Goal: Information Seeking & Learning: Learn about a topic

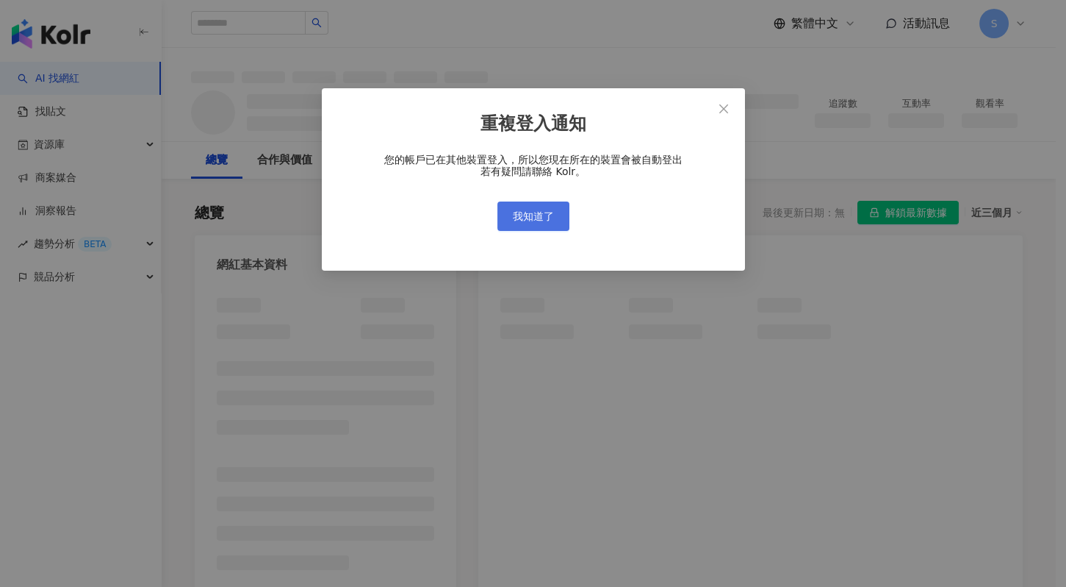
click at [539, 226] on button "我知道了" at bounding box center [534, 215] width 72 height 29
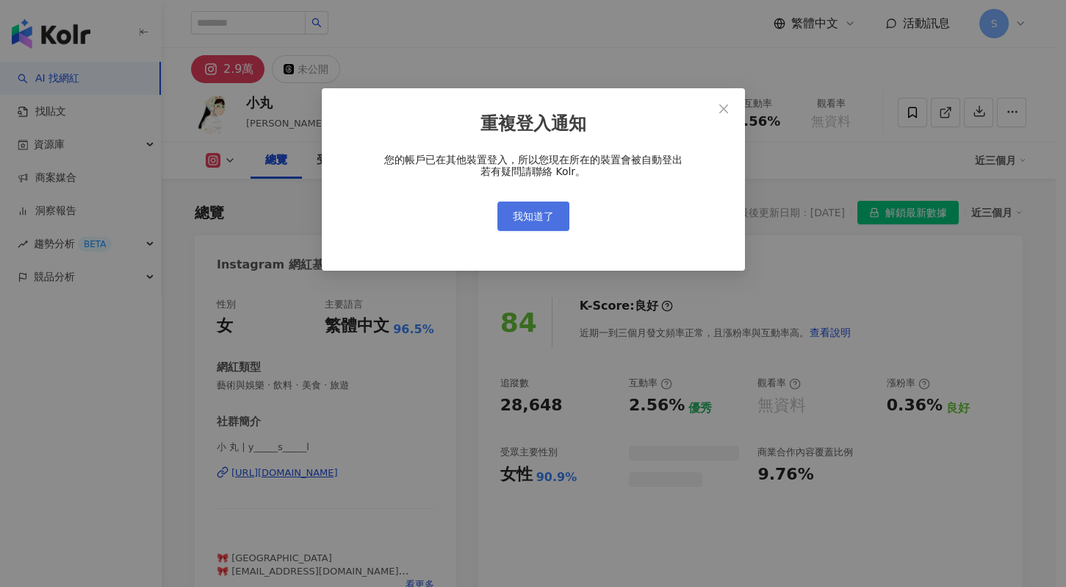
scroll to position [90, 0]
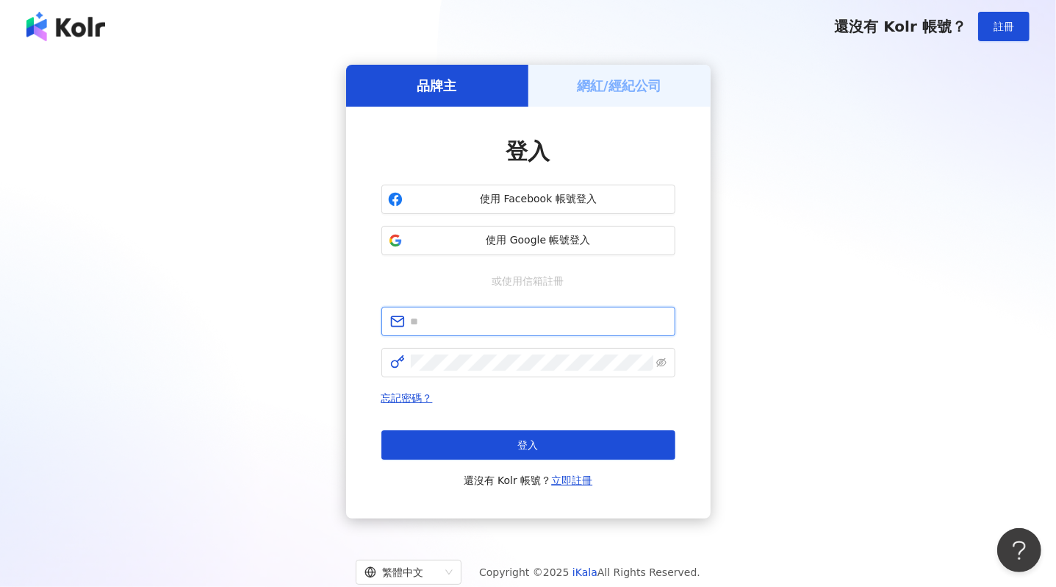
type input "**********"
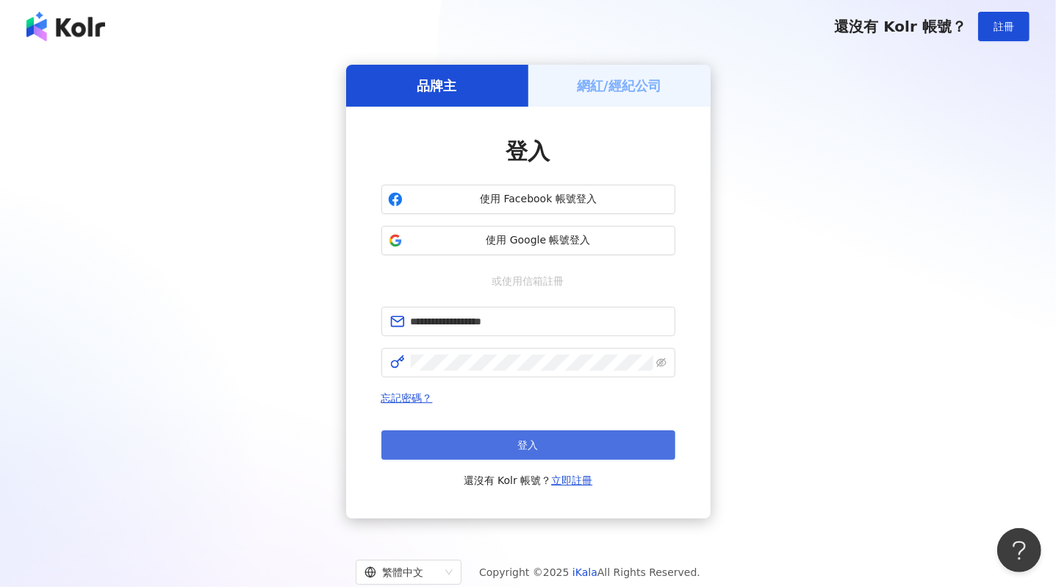
click at [573, 447] on button "登入" at bounding box center [528, 444] width 294 height 29
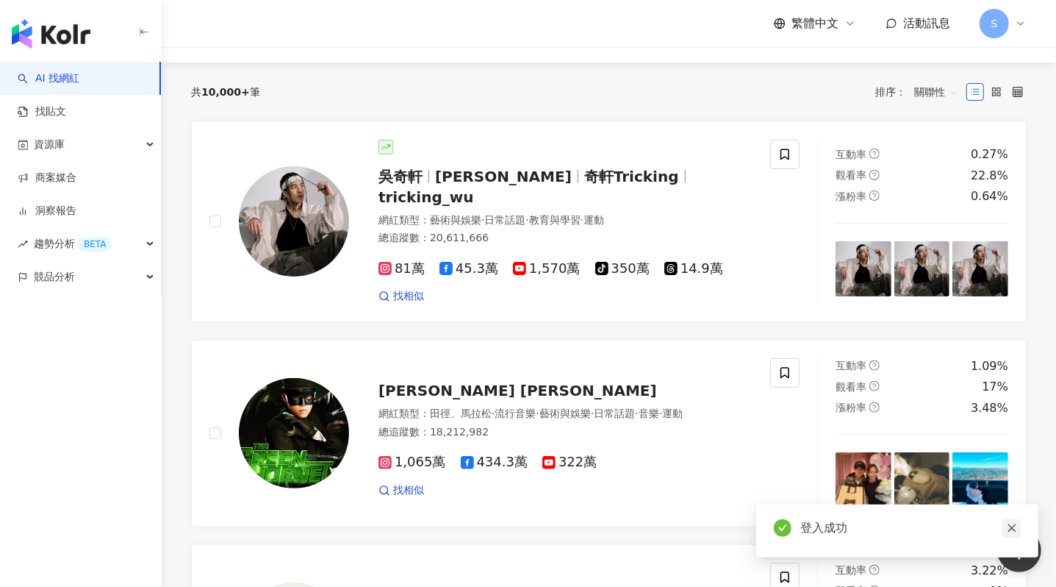
click at [1017, 524] on icon "close" at bounding box center [1012, 528] width 10 height 10
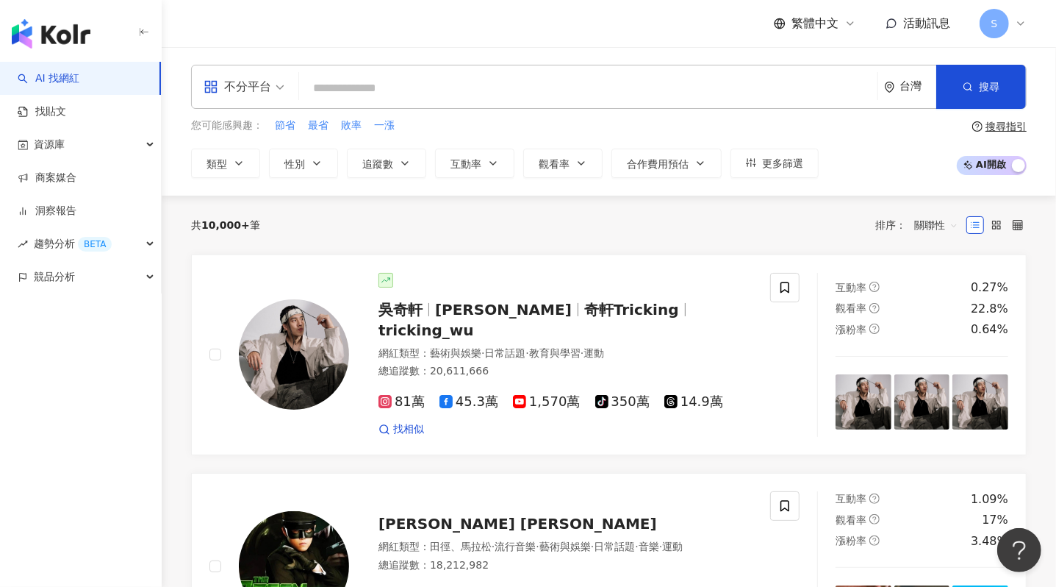
click at [326, 81] on input "search" at bounding box center [588, 88] width 567 height 28
click at [259, 90] on div "不分平台" at bounding box center [238, 87] width 68 height 24
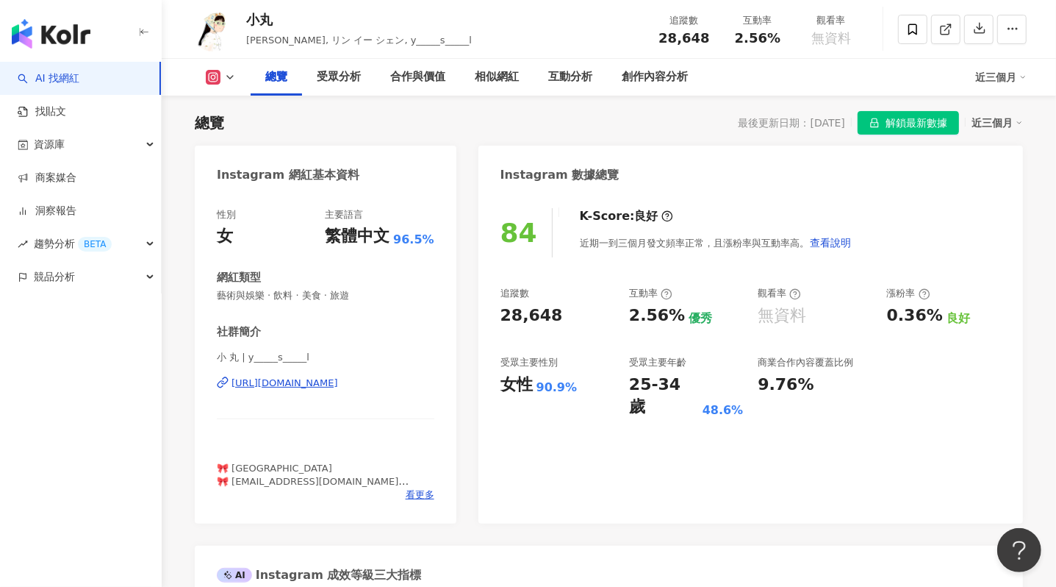
click at [204, 74] on button at bounding box center [221, 77] width 60 height 15
click at [404, 147] on div "Instagram 網紅基本資料" at bounding box center [326, 170] width 262 height 48
